Goal: Information Seeking & Learning: Learn about a topic

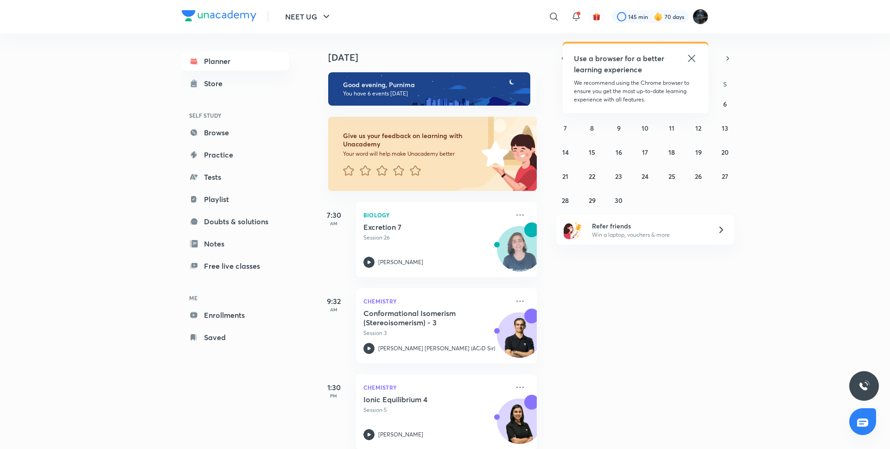
click at [576, 427] on div "[DATE] Good evening, Purnima You have 6 events [DATE] Give us your feedback on …" at bounding box center [601, 241] width 573 height 416
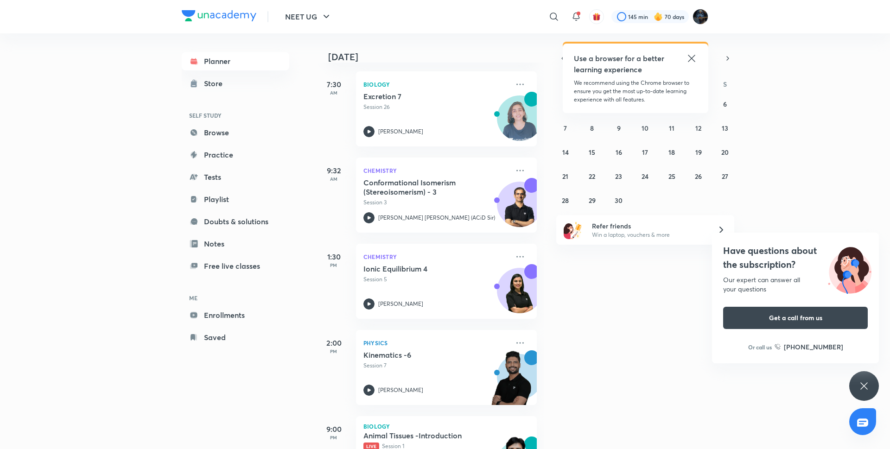
scroll to position [277, 0]
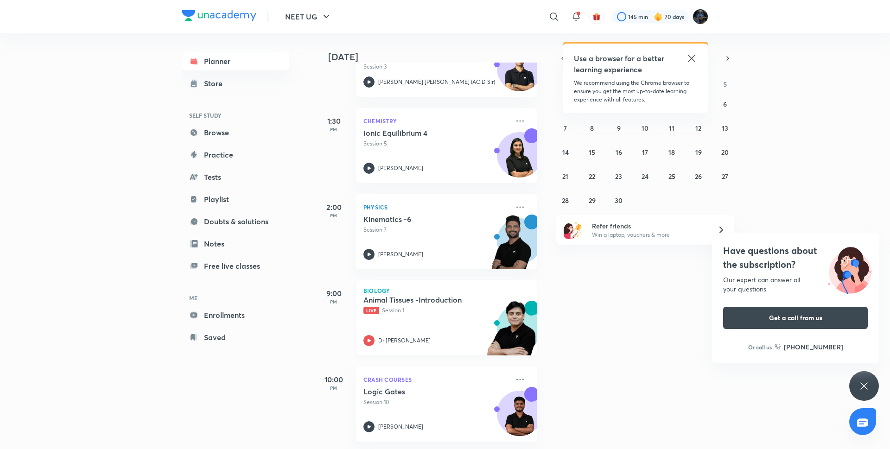
click at [370, 335] on icon at bounding box center [368, 340] width 11 height 11
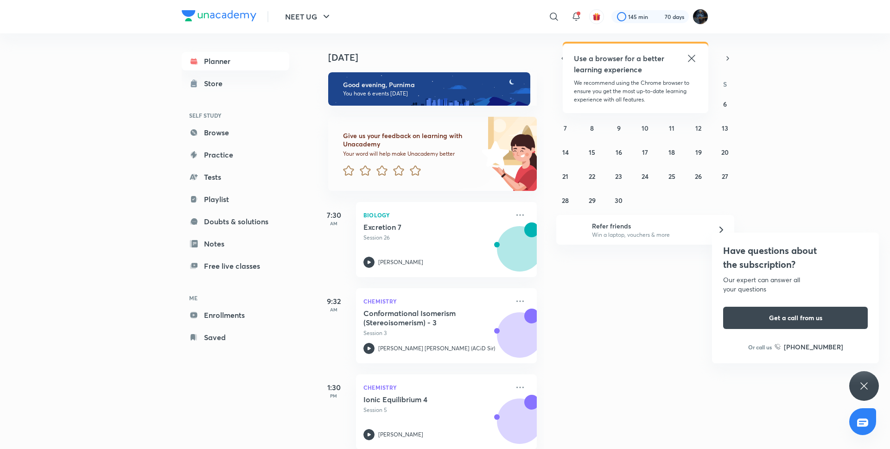
click at [587, 348] on div "[DATE] Good evening, Purnima You have 6 events [DATE] Give us your feedback on …" at bounding box center [601, 241] width 573 height 416
